Goal: Find contact information: Find contact information

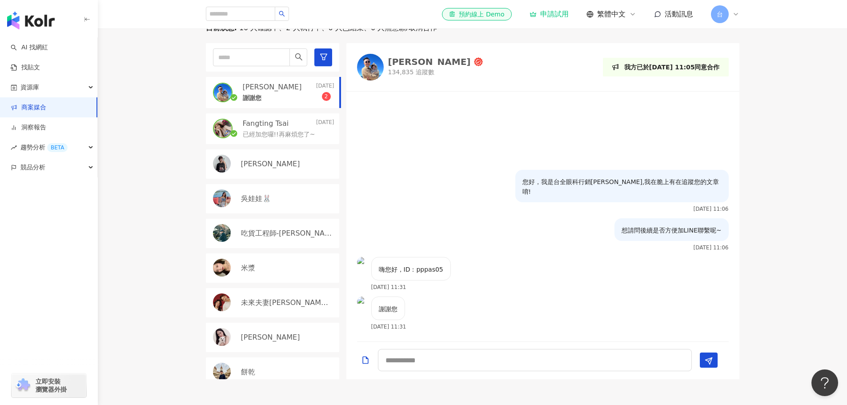
click at [747, 376] on div "目前狀態 : 10 人確認中、2 人執行中、0 人已結束、0 人無意願/取消合作 [PERSON_NAME] [DATE] 謝謝您 2 Fangting Ts…" at bounding box center [472, 201] width 569 height 356
click at [418, 274] on p "嗨您好，ID：pppas05" at bounding box center [411, 270] width 64 height 10
drag, startPoint x: 416, startPoint y: 290, endPoint x: 450, endPoint y: 289, distance: 34.2
click at [450, 289] on div "嗨您好，ID：pppas05 [DATE] 11:31" at bounding box center [542, 277] width 393 height 40
copy p "pppas05"
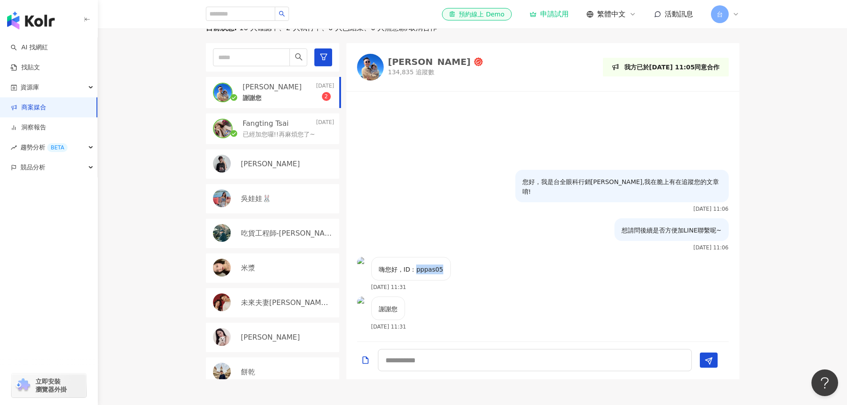
click at [410, 66] on div "[PERSON_NAME]" at bounding box center [429, 61] width 83 height 9
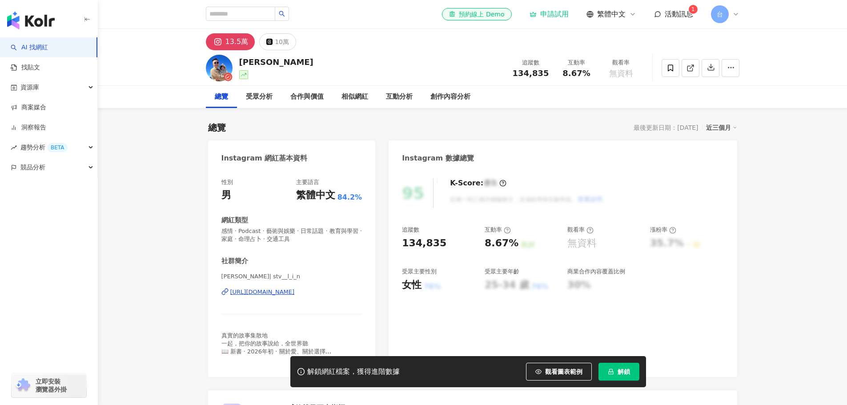
click at [234, 47] on div "13.5萬" at bounding box center [236, 42] width 23 height 12
click at [220, 41] on icon at bounding box center [218, 42] width 6 height 6
click at [296, 297] on div "林思齊 | stv__l_i_n https://www.instagram.com/stv__l_i_n/" at bounding box center [291, 299] width 141 height 52
click at [293, 290] on div "[URL][DOMAIN_NAME]" at bounding box center [262, 292] width 64 height 8
